Goal: Check status: Check status

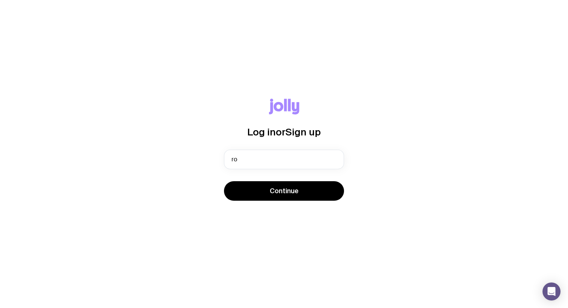
type input "r"
type input "[EMAIL_ADDRESS][DOMAIN_NAME]"
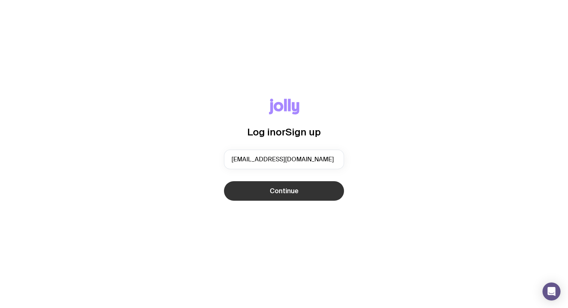
click at [279, 193] on span "Continue" at bounding box center [284, 190] width 29 height 9
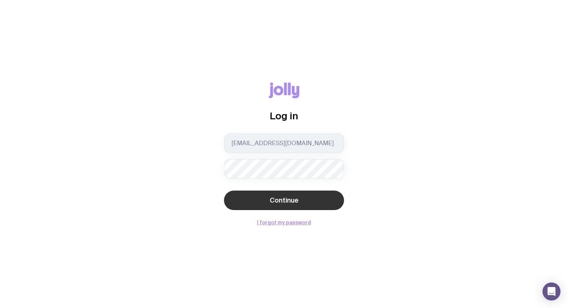
click at [279, 198] on span "Continue" at bounding box center [284, 200] width 29 height 9
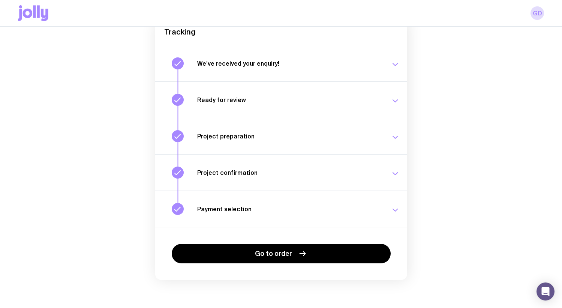
scroll to position [82, 0]
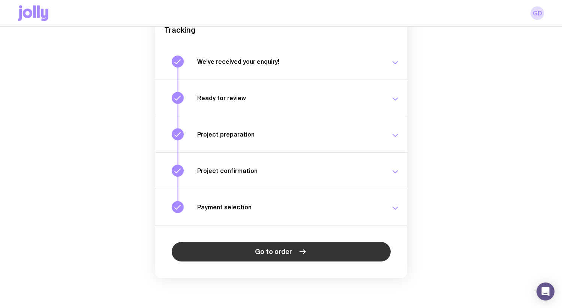
click at [273, 249] on span "Go to order" at bounding box center [273, 251] width 37 height 9
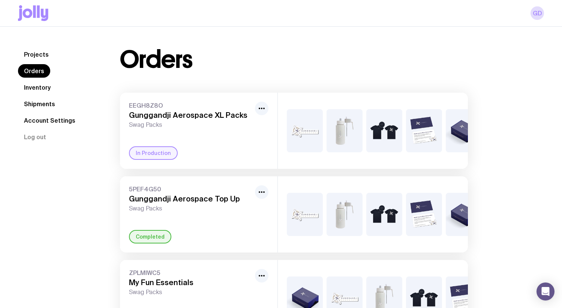
scroll to position [0, 23]
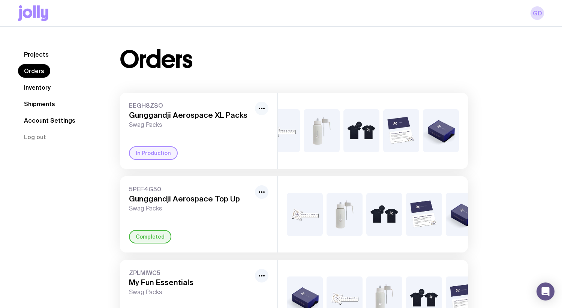
click at [260, 109] on circle "button" at bounding box center [260, 109] width 2 height 2
click at [115, 150] on div "Orders EEGH8Z8O Gunggandji Aerospace XL Packs Swag Packs Rename In Production +…" at bounding box center [294, 192] width 384 height 289
click at [149, 156] on div "In Production" at bounding box center [153, 153] width 49 height 14
drag, startPoint x: 198, startPoint y: 125, endPoint x: 200, endPoint y: 143, distance: 18.1
click at [198, 125] on span "Swag Packs" at bounding box center [190, 125] width 123 height 8
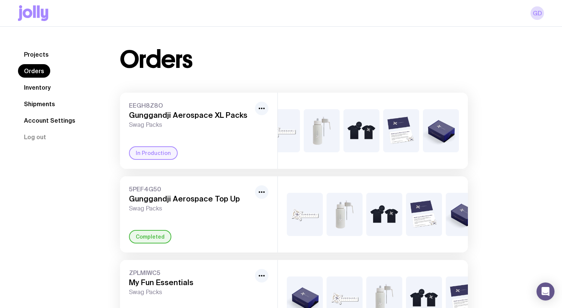
scroll to position [66, 0]
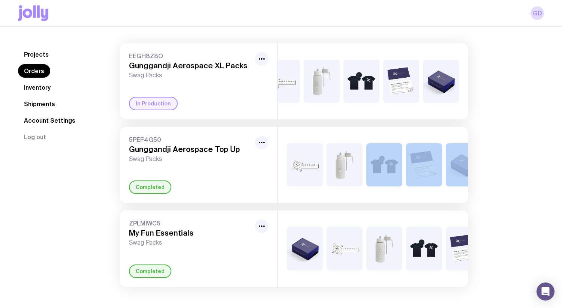
drag, startPoint x: 390, startPoint y: 197, endPoint x: 478, endPoint y: 199, distance: 88.2
click at [479, 199] on div "Orders EEGH8Z8O Gunggandji Aerospace XL Packs Swag Packs In Production +2 5PEF4…" at bounding box center [294, 142] width 384 height 289
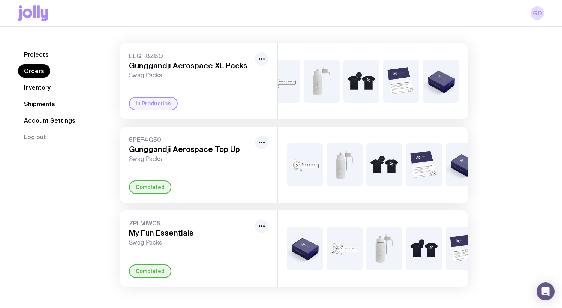
drag, startPoint x: 478, startPoint y: 199, endPoint x: 349, endPoint y: 182, distance: 130.5
click at [349, 182] on div "+2" at bounding box center [373, 165] width 190 height 76
click at [268, 141] on div at bounding box center [262, 149] width 14 height 27
click at [265, 138] on icon "button" at bounding box center [261, 142] width 9 height 9
click at [171, 136] on span "5PEF4G50" at bounding box center [190, 140] width 123 height 8
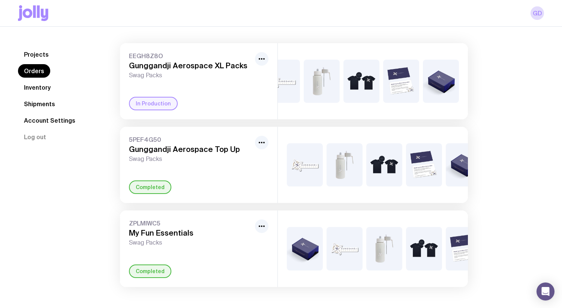
scroll to position [0, 23]
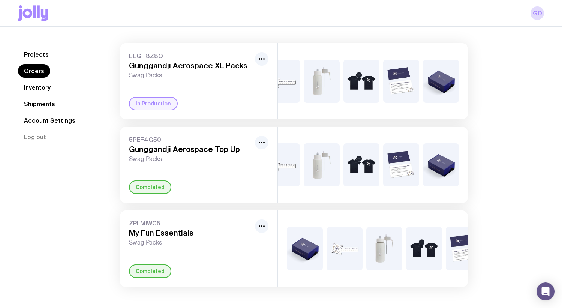
click at [374, 178] on div "+2" at bounding box center [373, 165] width 190 height 76
drag, startPoint x: 101, startPoint y: 163, endPoint x: 109, endPoint y: 161, distance: 8.3
click at [106, 162] on div "Projects Orders Inventory Shipments Account Settings Log out Projects Orders In…" at bounding box center [281, 142] width 526 height 289
drag, startPoint x: 109, startPoint y: 161, endPoint x: 156, endPoint y: 150, distance: 48.1
click at [156, 155] on span "Swag Packs" at bounding box center [190, 159] width 123 height 8
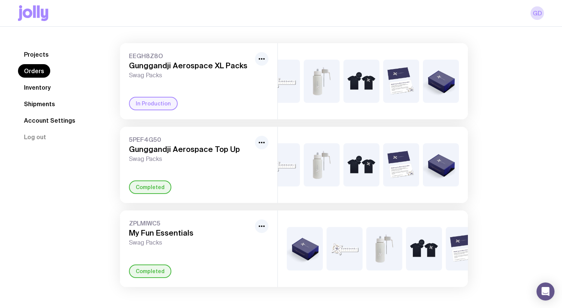
click at [165, 145] on h3 "Gunggandji Aerospace Top Up" at bounding box center [190, 149] width 123 height 9
click at [47, 89] on link "Inventory" at bounding box center [37, 88] width 39 height 14
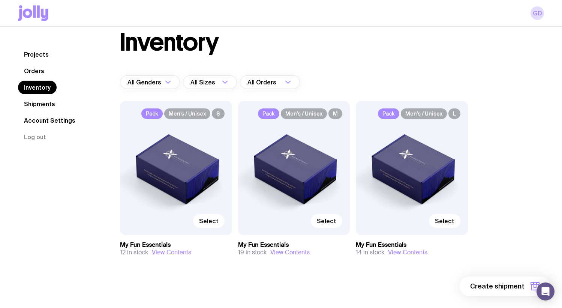
scroll to position [27, 0]
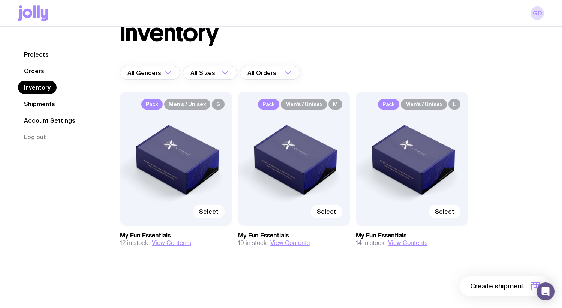
click at [30, 66] on link "Orders" at bounding box center [34, 71] width 32 height 14
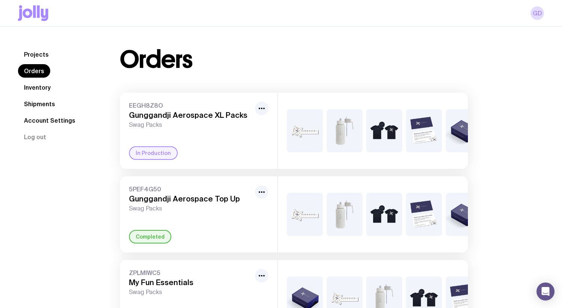
click at [198, 210] on span "Swag Packs" at bounding box center [190, 209] width 123 height 8
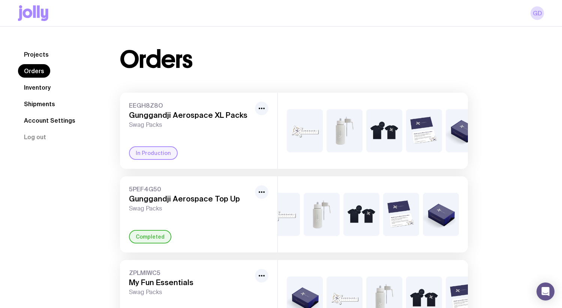
click at [188, 193] on span "5PEF4G50" at bounding box center [190, 189] width 123 height 8
click at [152, 193] on span "5PEF4G50" at bounding box center [190, 189] width 123 height 8
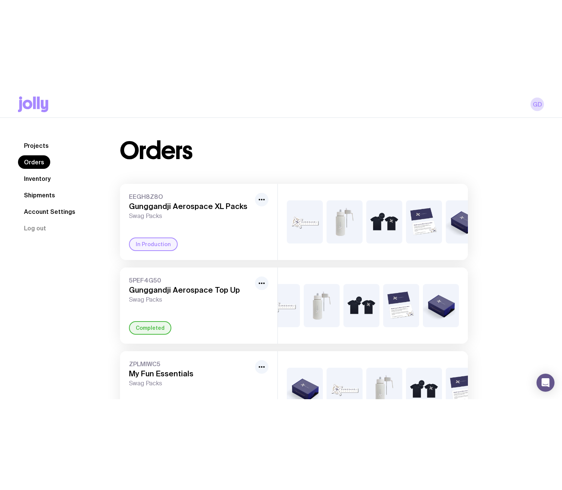
scroll to position [0, 0]
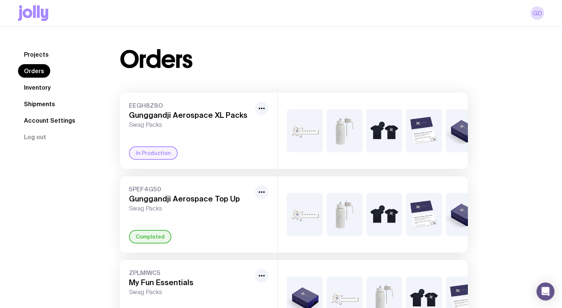
click at [208, 224] on div "5PEF4G50 Gunggandji Aerospace Top Up Swag Packs Completed" at bounding box center [199, 214] width 158 height 76
click at [196, 202] on h3 "Gunggandji Aerospace Top Up" at bounding box center [190, 198] width 123 height 9
drag, startPoint x: 145, startPoint y: 240, endPoint x: 144, endPoint y: 248, distance: 8.0
click at [144, 247] on div "5PEF4G50 Gunggandji Aerospace Top Up Swag Packs Completed" at bounding box center [199, 214] width 158 height 76
click at [143, 243] on div "Completed" at bounding box center [150, 237] width 42 height 14
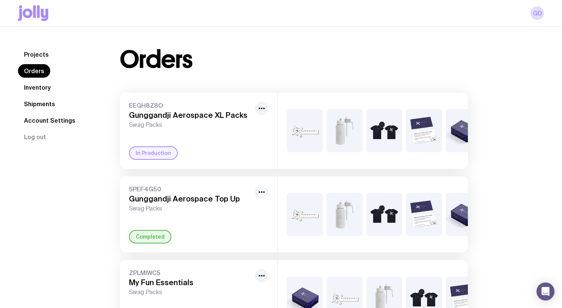
click at [263, 197] on icon "button" at bounding box center [261, 192] width 9 height 9
click at [228, 187] on div "5PEF4G50 Gunggandji Aerospace Top Up Swag Packs Rename Completed" at bounding box center [199, 214] width 158 height 76
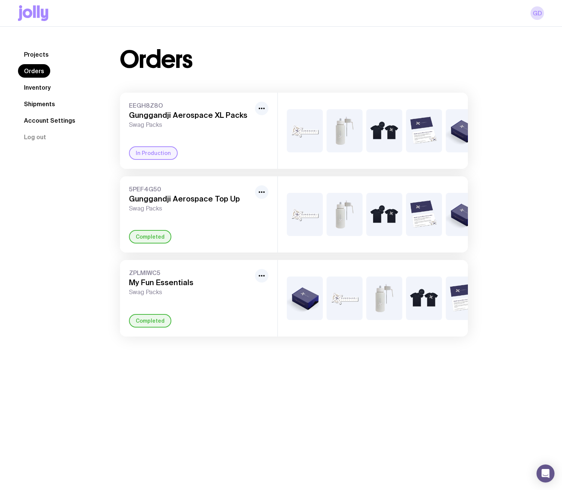
click at [40, 48] on link "Projects" at bounding box center [36, 55] width 37 height 14
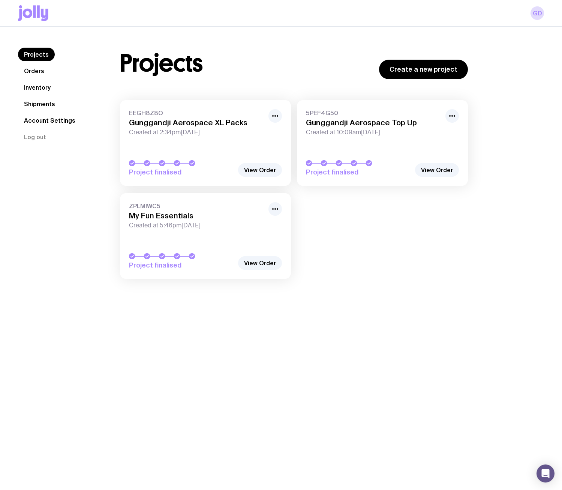
click at [377, 126] on h3 "Gunggandji Aerospace Top Up" at bounding box center [373, 122] width 135 height 9
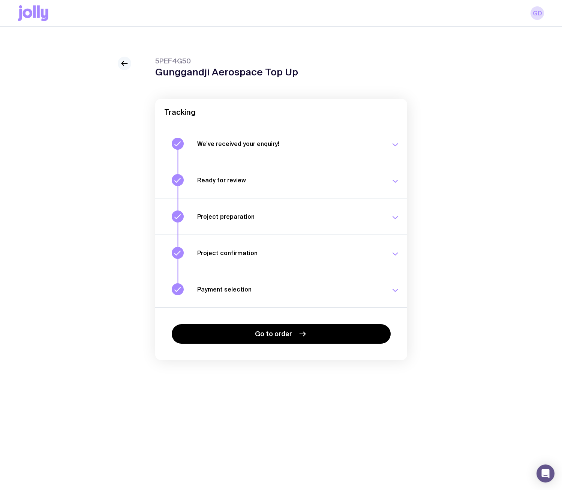
click at [125, 57] on link at bounding box center [125, 64] width 14 height 14
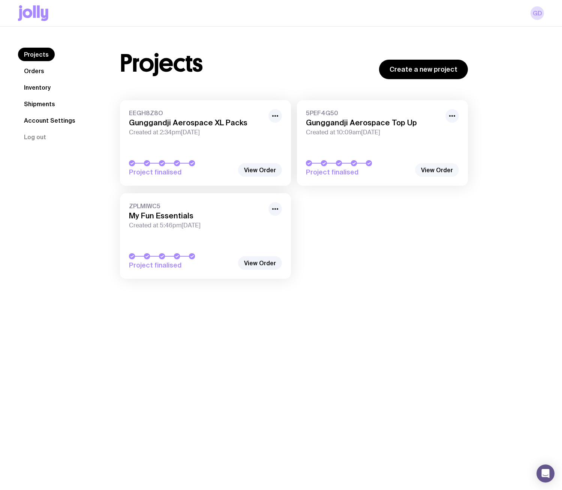
click at [440, 170] on link "View Order" at bounding box center [437, 170] width 44 height 14
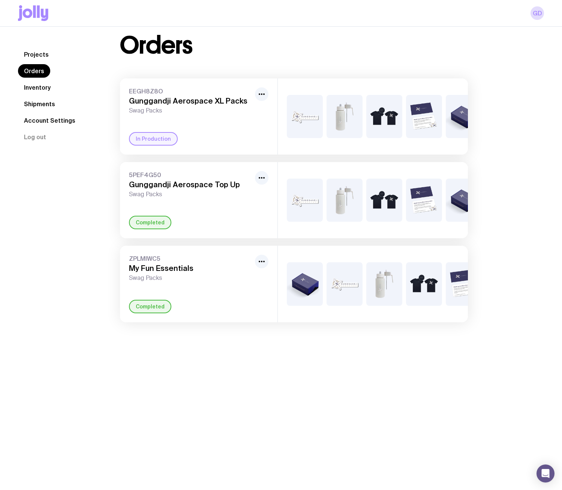
scroll to position [27, 0]
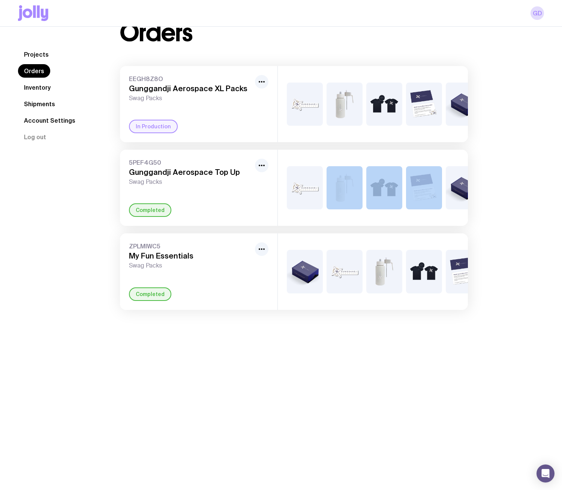
drag, startPoint x: 326, startPoint y: 231, endPoint x: 423, endPoint y: 234, distance: 96.8
click at [425, 226] on div "+2" at bounding box center [373, 188] width 190 height 76
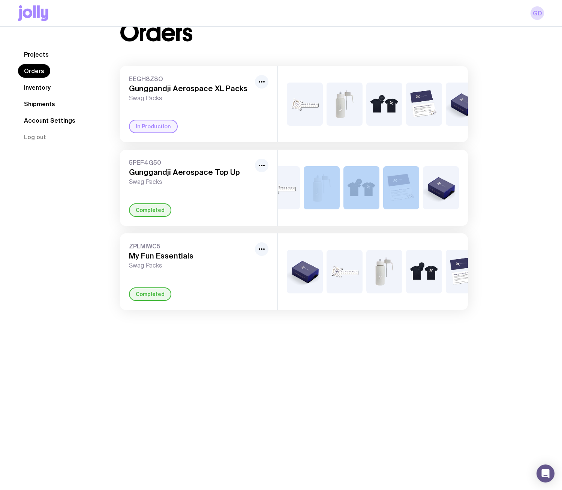
click at [451, 199] on img at bounding box center [441, 187] width 36 height 43
click at [265, 169] on icon "button" at bounding box center [261, 165] width 9 height 9
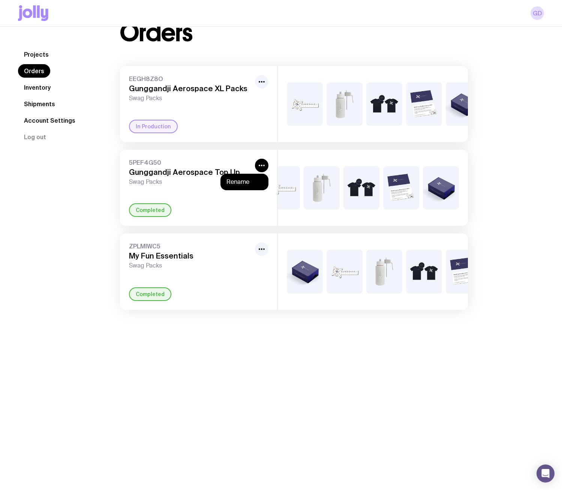
click at [190, 166] on span "5PEF4G50" at bounding box center [190, 163] width 123 height 8
click at [38, 51] on link "Projects" at bounding box center [36, 55] width 37 height 14
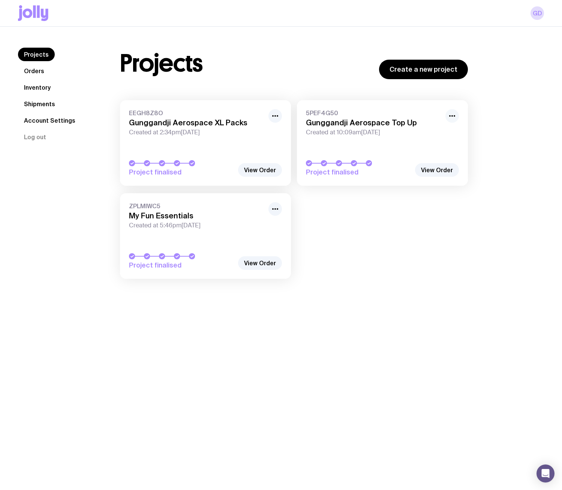
click at [455, 117] on icon "button" at bounding box center [452, 115] width 9 height 9
click at [440, 170] on link "View Order" at bounding box center [437, 170] width 44 height 14
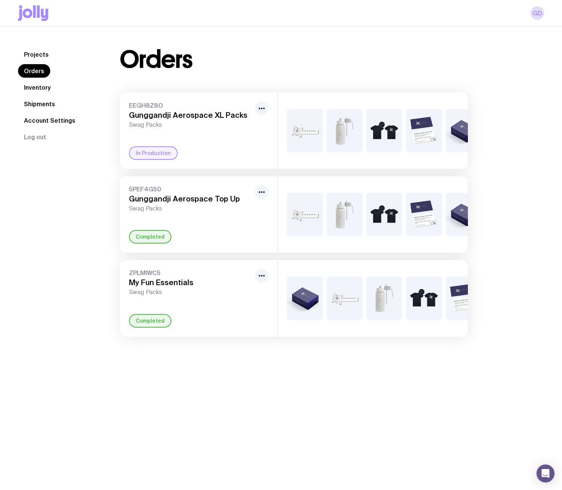
click at [43, 86] on link "Inventory" at bounding box center [37, 88] width 39 height 14
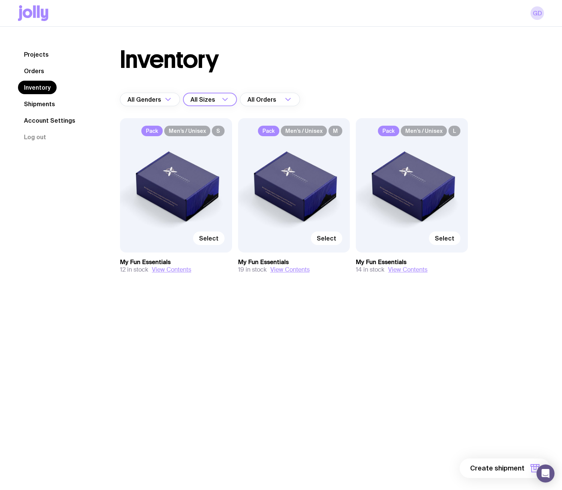
click at [219, 103] on input "Search for option" at bounding box center [218, 100] width 3 height 14
click at [555, 308] on div "Projects Orders Inventory Shipments Account Settings Log out Projects Orders In…" at bounding box center [281, 176] width 562 height 298
click at [39, 80] on nav "Projects Orders Inventory Shipments Account Settings Log out" at bounding box center [60, 96] width 84 height 96
click at [41, 93] on link "Inventory" at bounding box center [37, 88] width 39 height 14
click at [172, 99] on icon "Search for option" at bounding box center [168, 99] width 9 height 9
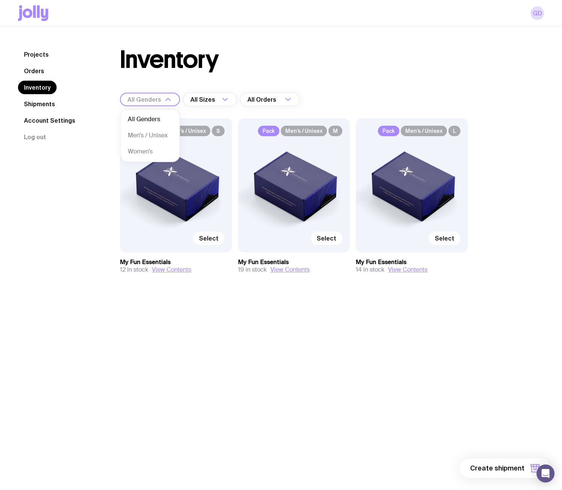
click at [172, 99] on icon "Search for option" at bounding box center [168, 99] width 9 height 9
click at [149, 121] on li "All Genders" at bounding box center [149, 119] width 59 height 16
click at [217, 97] on input "Search for option" at bounding box center [218, 100] width 3 height 14
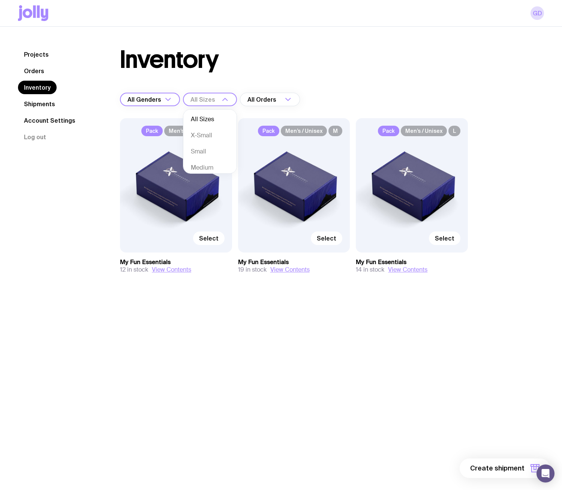
click at [206, 117] on li "All Sizes" at bounding box center [209, 119] width 53 height 16
click at [299, 95] on div "Loading..." at bounding box center [292, 100] width 17 height 14
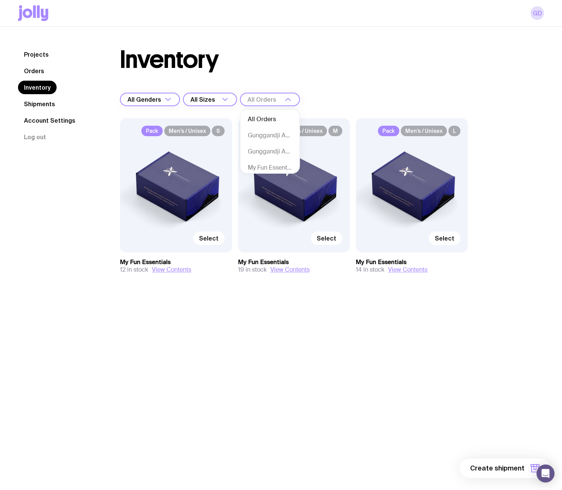
click at [259, 116] on li "All Orders" at bounding box center [269, 119] width 59 height 16
click at [295, 98] on div "Loading..." at bounding box center [292, 100] width 17 height 14
click at [269, 124] on li "Gunggandji Aerospace XL Packs" at bounding box center [269, 131] width 59 height 16
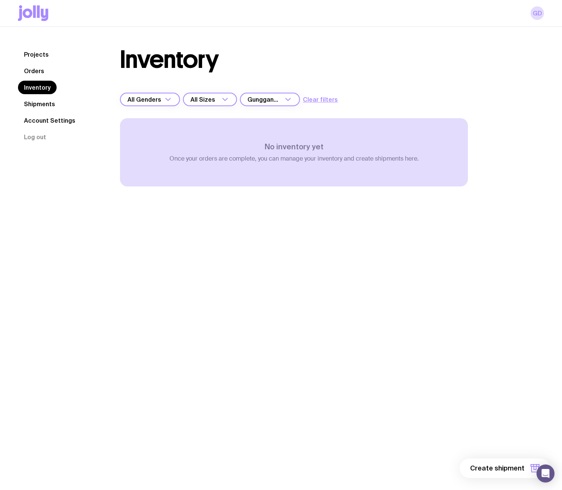
click at [275, 99] on div "Gunggandji Aerospace XL Packs" at bounding box center [262, 100] width 44 height 14
click at [266, 120] on li "All Orders" at bounding box center [269, 119] width 59 height 16
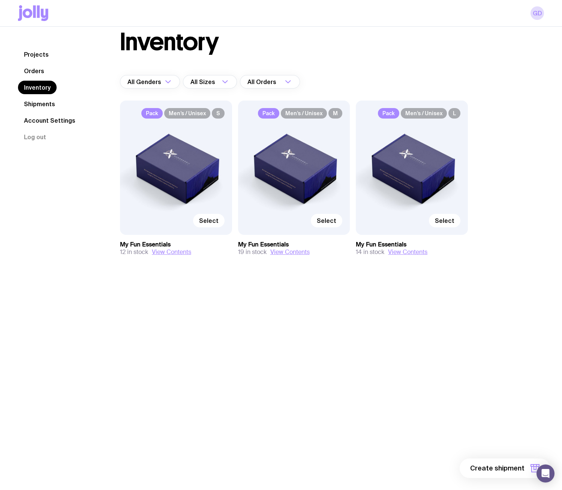
scroll to position [27, 0]
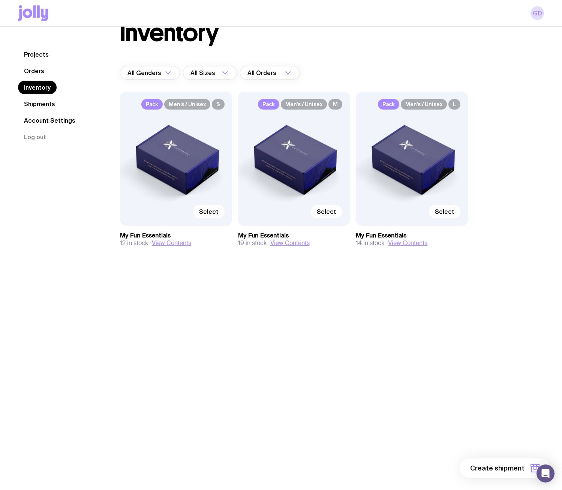
click at [32, 70] on link "Orders" at bounding box center [34, 71] width 32 height 14
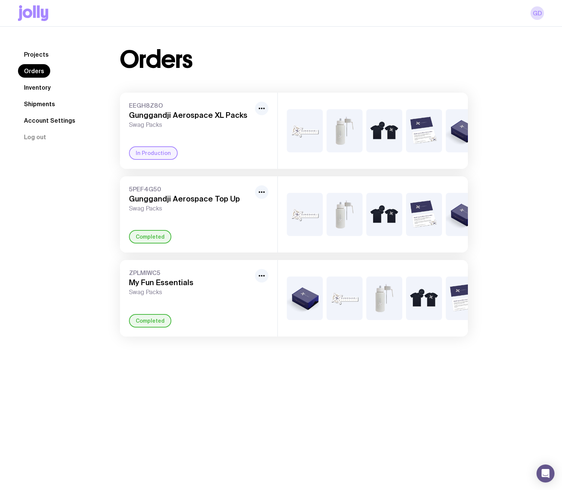
click at [47, 121] on link "Account Settings" at bounding box center [49, 121] width 63 height 14
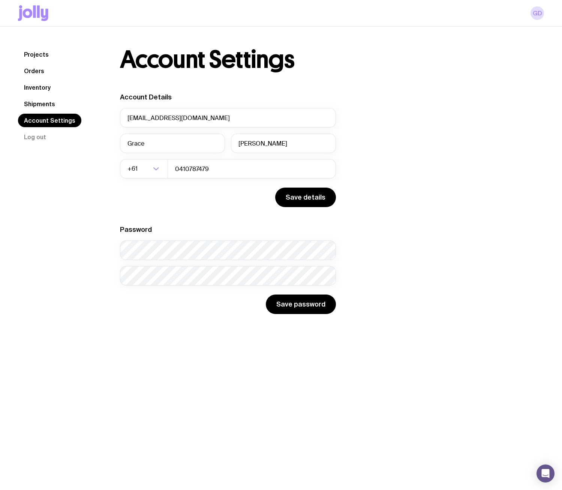
click at [50, 109] on link "Shipments" at bounding box center [39, 104] width 43 height 14
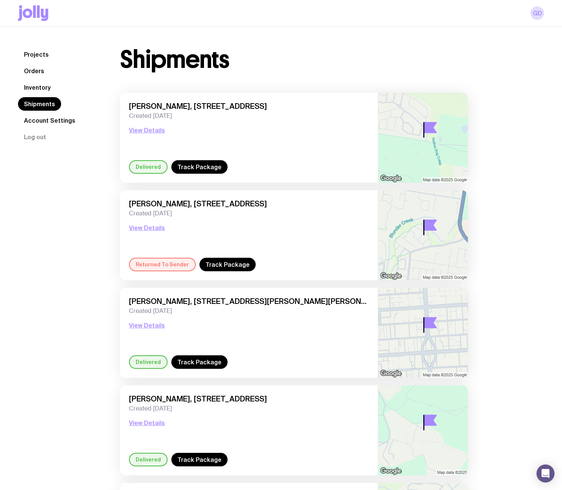
click at [48, 84] on link "Inventory" at bounding box center [37, 88] width 39 height 14
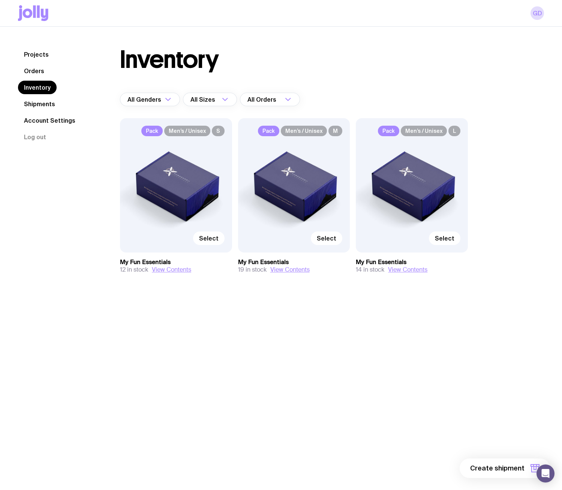
click at [41, 74] on link "Orders" at bounding box center [34, 71] width 32 height 14
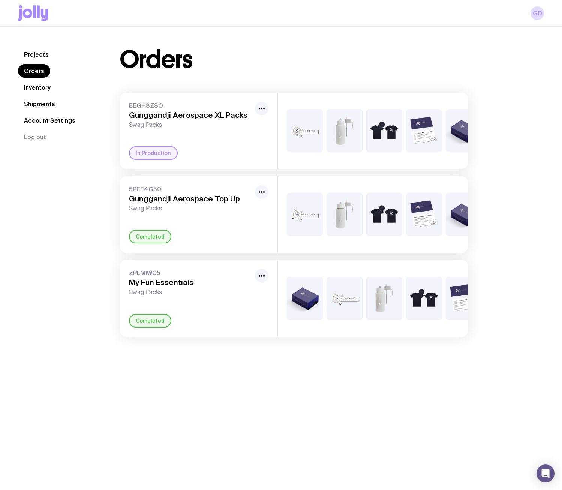
click at [26, 51] on link "Projects" at bounding box center [36, 55] width 37 height 14
